Goal: Navigation & Orientation: Go to known website

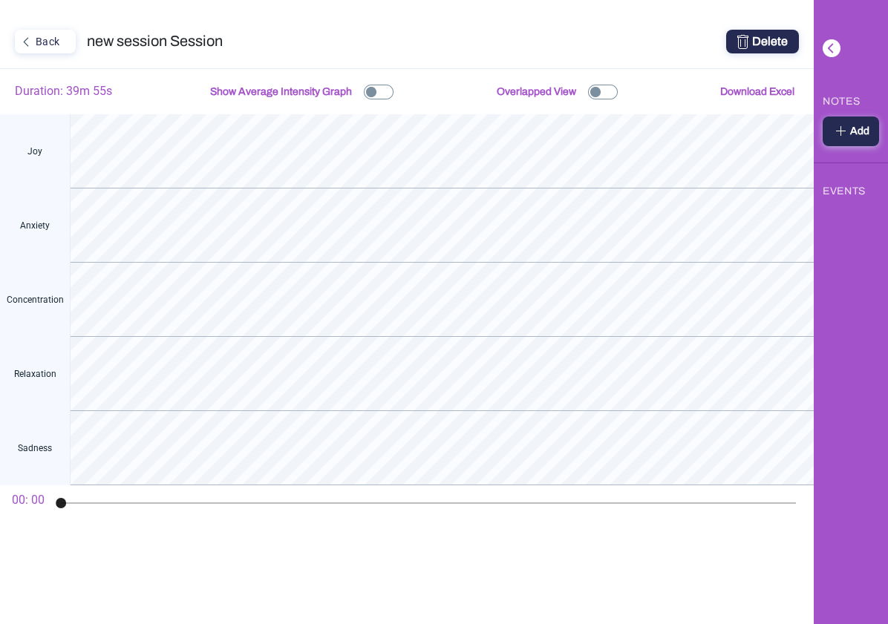
click at [51, 42] on div "Back" at bounding box center [43, 41] width 55 height 19
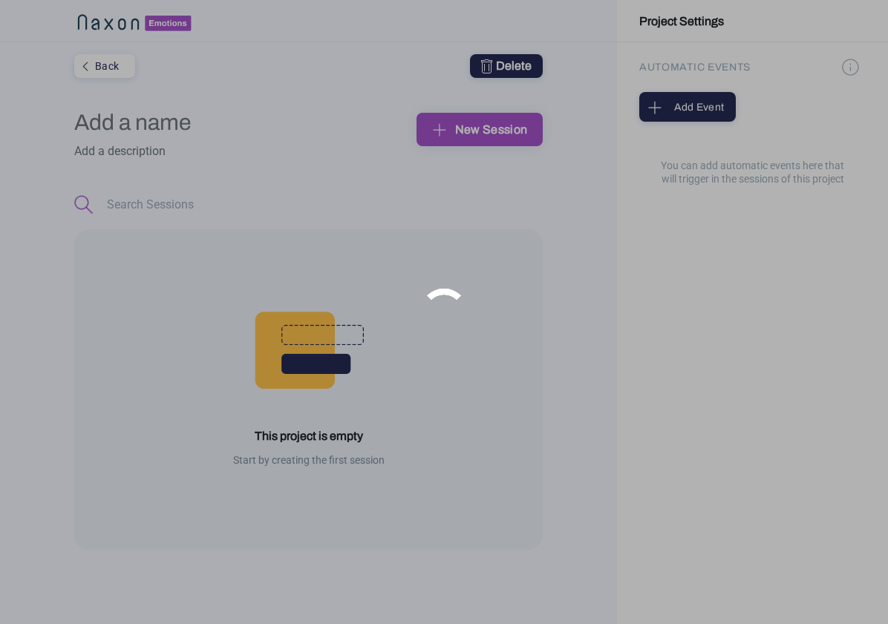
type input "[MEDICAL_DATA] 2 Emotions"
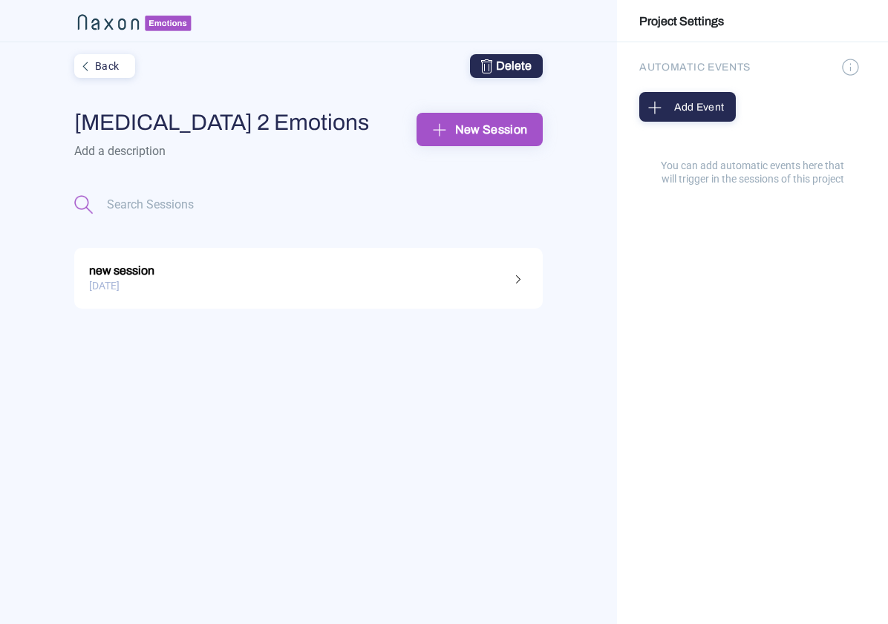
click at [124, 57] on div "Back" at bounding box center [103, 65] width 55 height 19
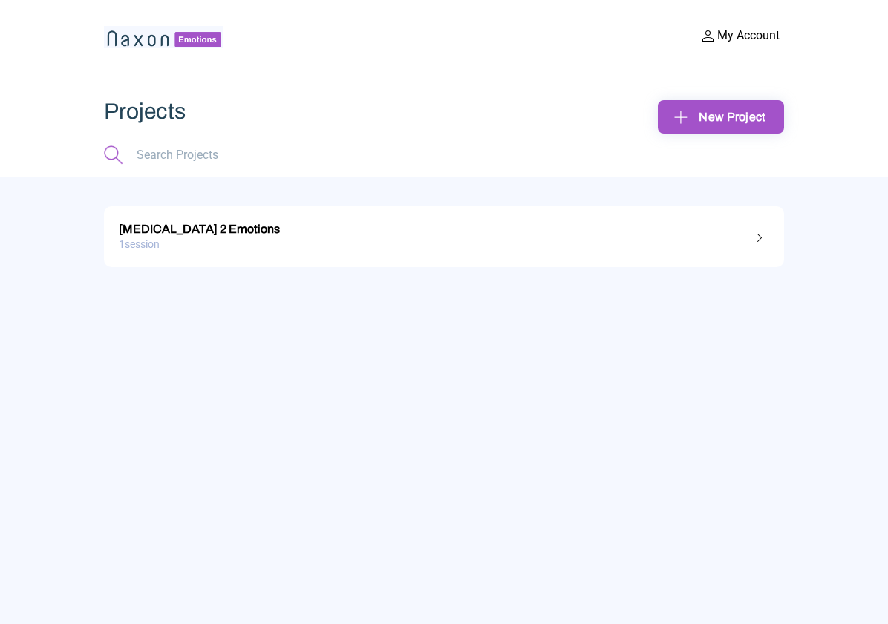
click at [136, 35] on img at bounding box center [163, 37] width 119 height 22
click at [140, 40] on img at bounding box center [163, 37] width 119 height 22
click at [158, 43] on img at bounding box center [163, 37] width 119 height 22
